Goal: Navigation & Orientation: Find specific page/section

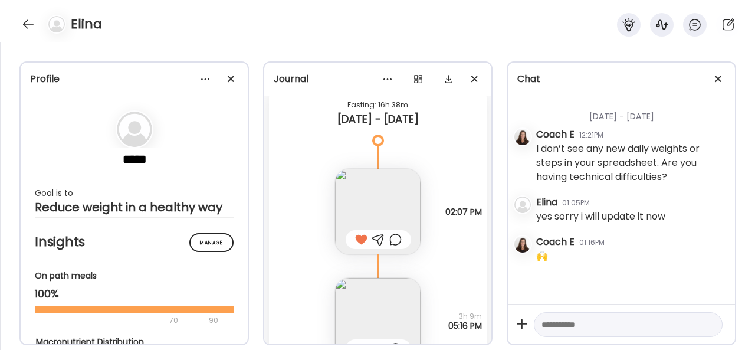
scroll to position [2374, 0]
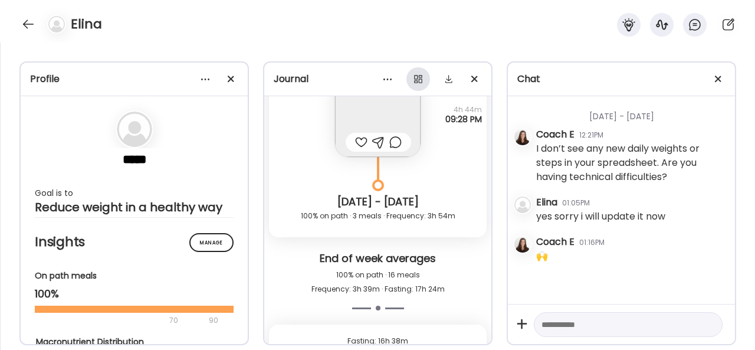
click at [415, 80] on div at bounding box center [418, 79] width 24 height 24
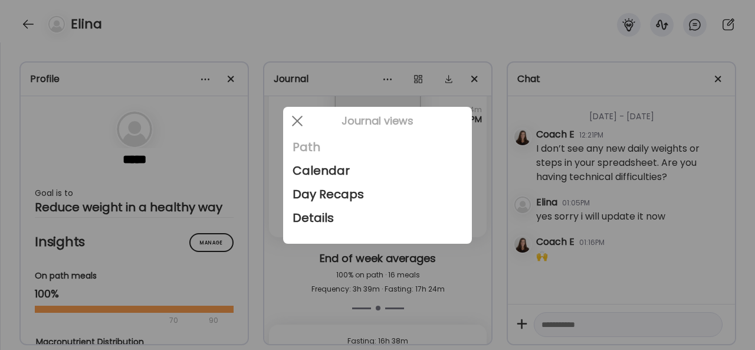
click at [298, 142] on div "Path" at bounding box center [378, 147] width 170 height 24
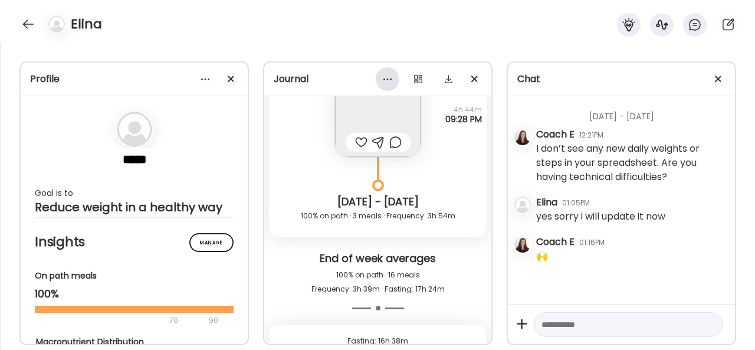
click at [393, 79] on div at bounding box center [388, 79] width 24 height 24
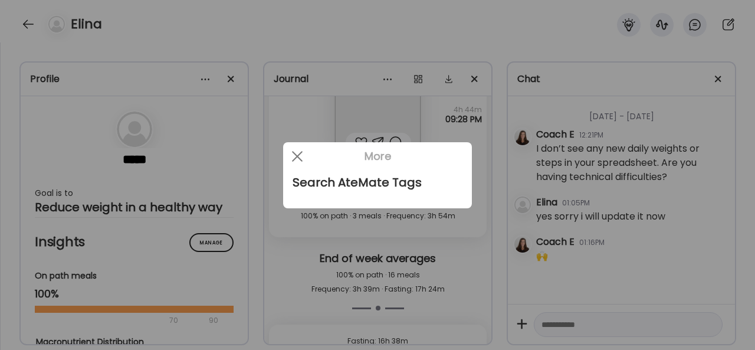
click at [418, 79] on div at bounding box center [377, 175] width 755 height 350
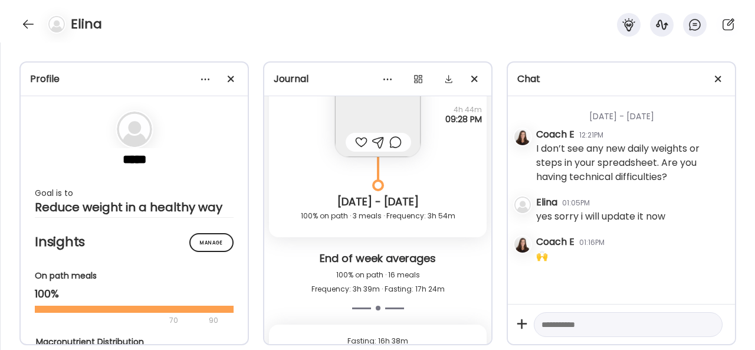
click at [418, 79] on div at bounding box center [418, 79] width 24 height 24
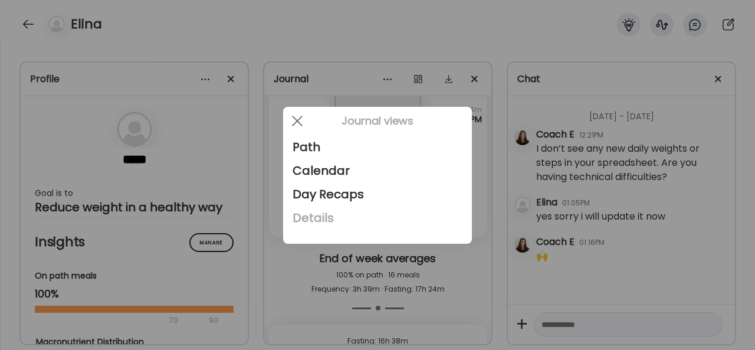
click at [309, 218] on div "Details" at bounding box center [378, 218] width 170 height 24
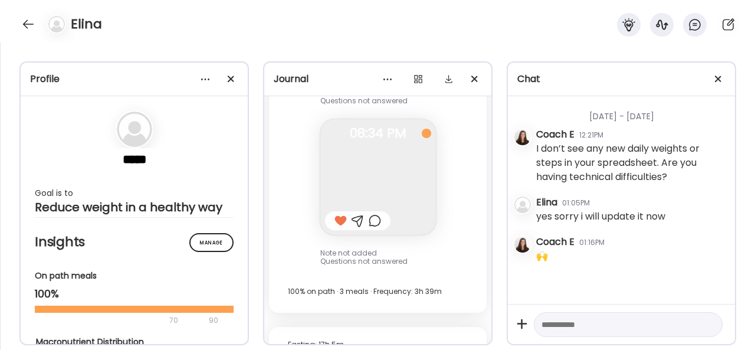
scroll to position [3058, 0]
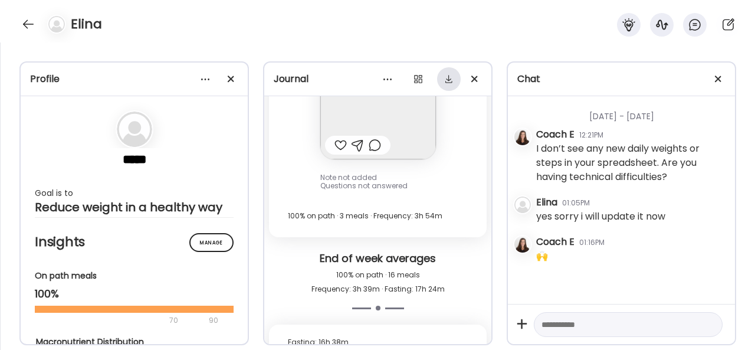
click at [445, 78] on div at bounding box center [449, 79] width 24 height 24
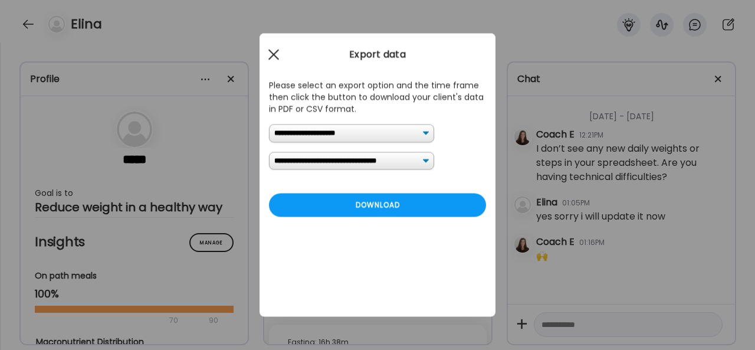
click at [274, 48] on div at bounding box center [274, 55] width 24 height 24
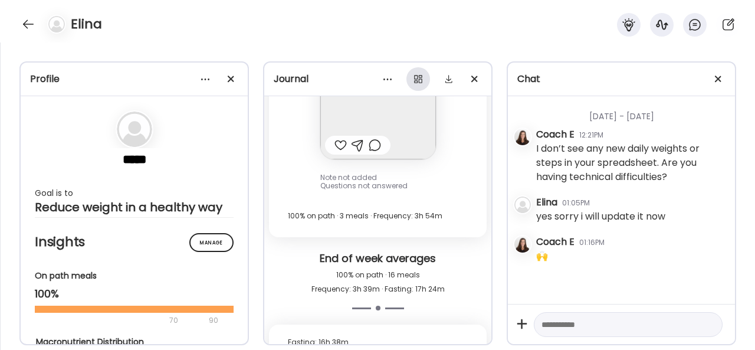
click at [412, 77] on div at bounding box center [418, 79] width 24 height 24
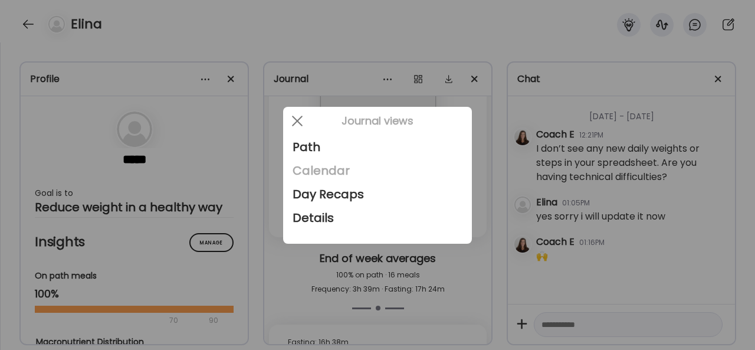
click at [336, 167] on div "Calendar" at bounding box center [378, 171] width 170 height 24
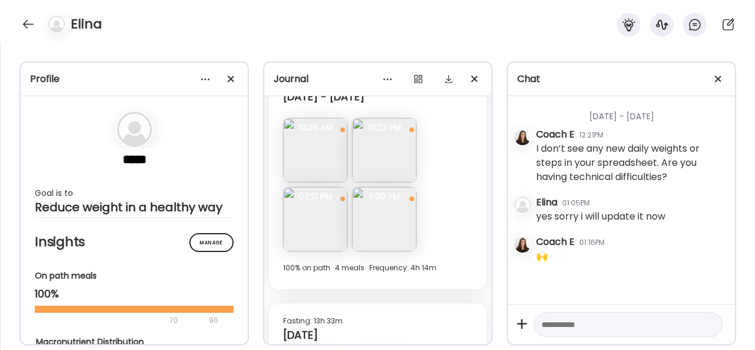
scroll to position [3559, 0]
click at [365, 223] on img at bounding box center [384, 216] width 64 height 64
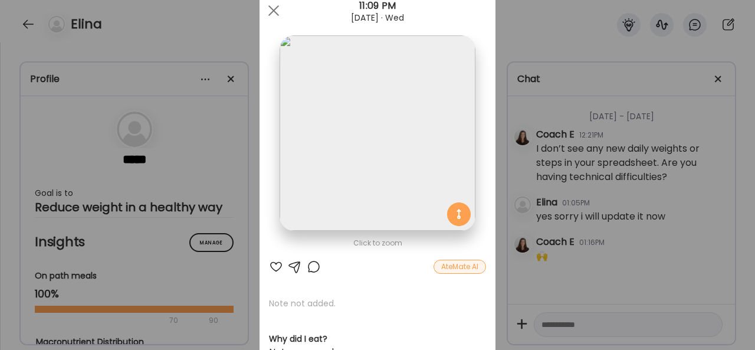
scroll to position [0, 0]
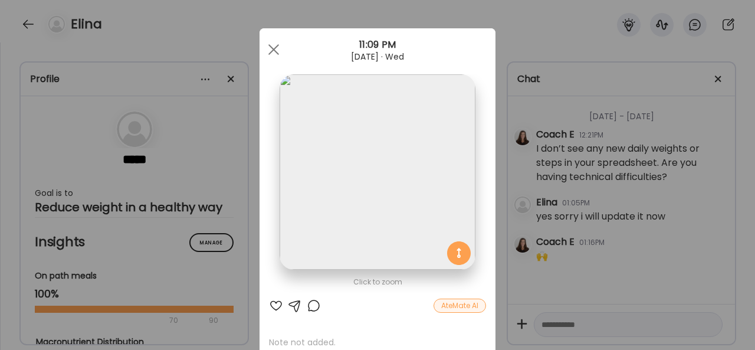
click at [374, 185] on img at bounding box center [377, 171] width 195 height 195
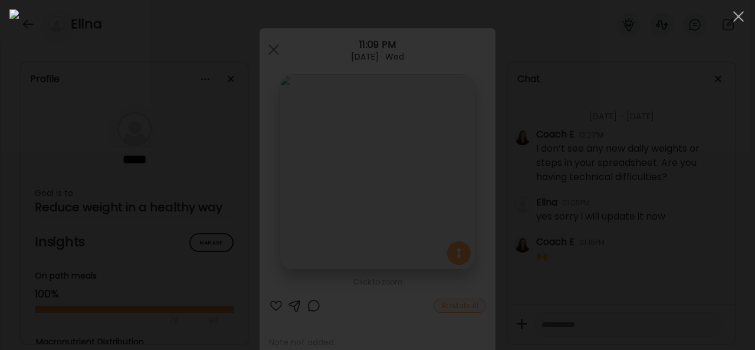
click at [157, 119] on div at bounding box center [377, 174] width 736 height 331
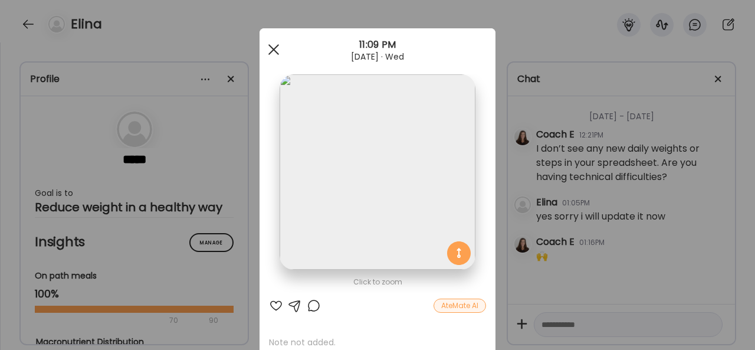
click at [268, 47] on div at bounding box center [274, 50] width 24 height 24
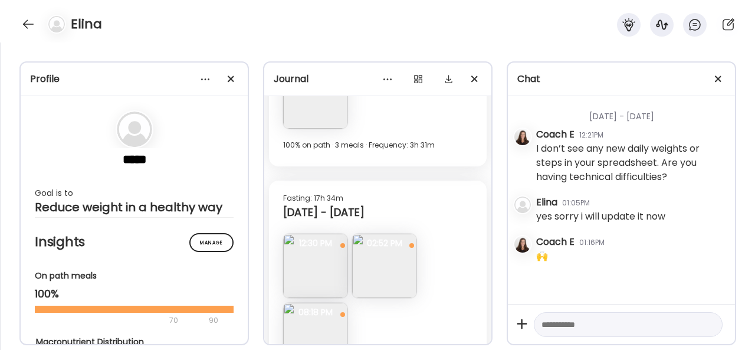
scroll to position [3264, 0]
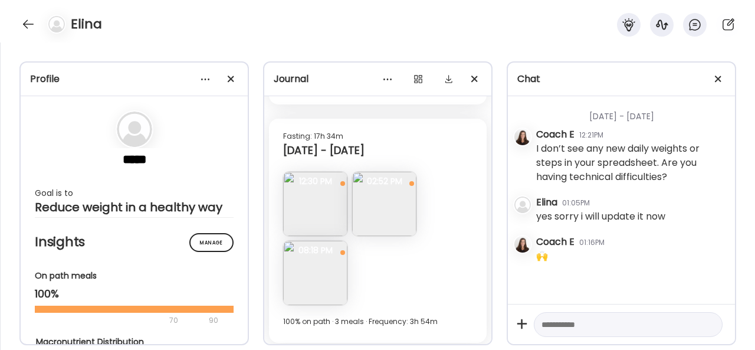
click at [326, 221] on img at bounding box center [315, 204] width 64 height 64
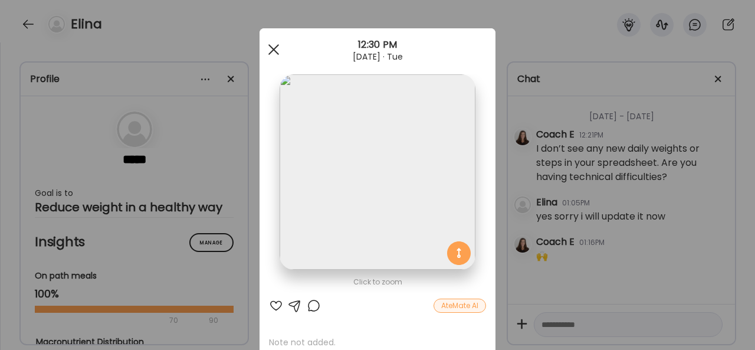
click at [271, 44] on div at bounding box center [274, 50] width 24 height 24
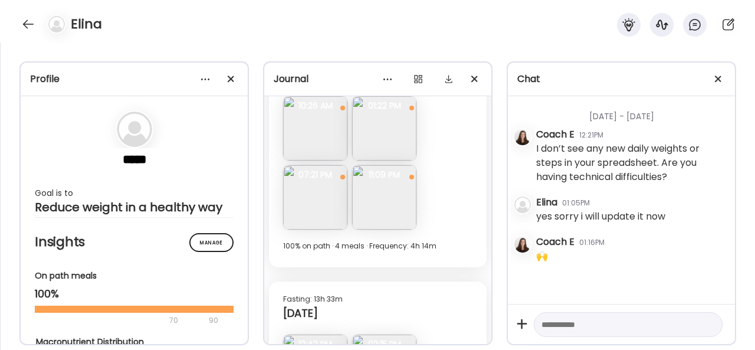
scroll to position [3559, 0]
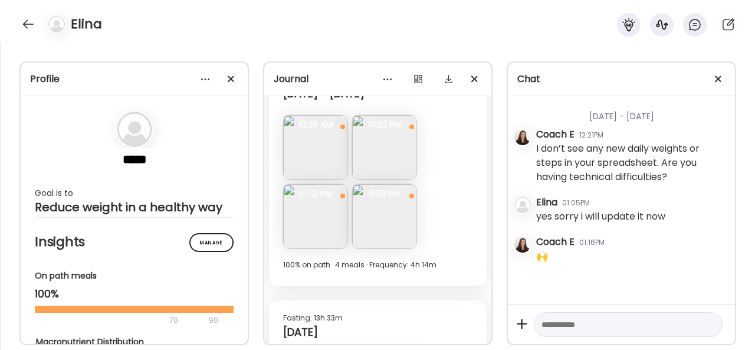
click at [323, 233] on img at bounding box center [315, 216] width 64 height 64
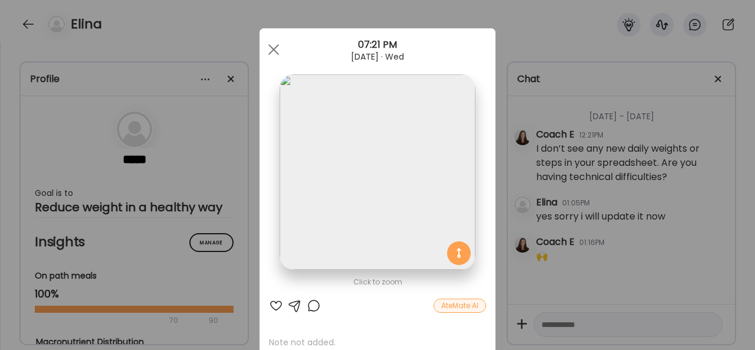
scroll to position [2005, 0]
